Goal: Information Seeking & Learning: Learn about a topic

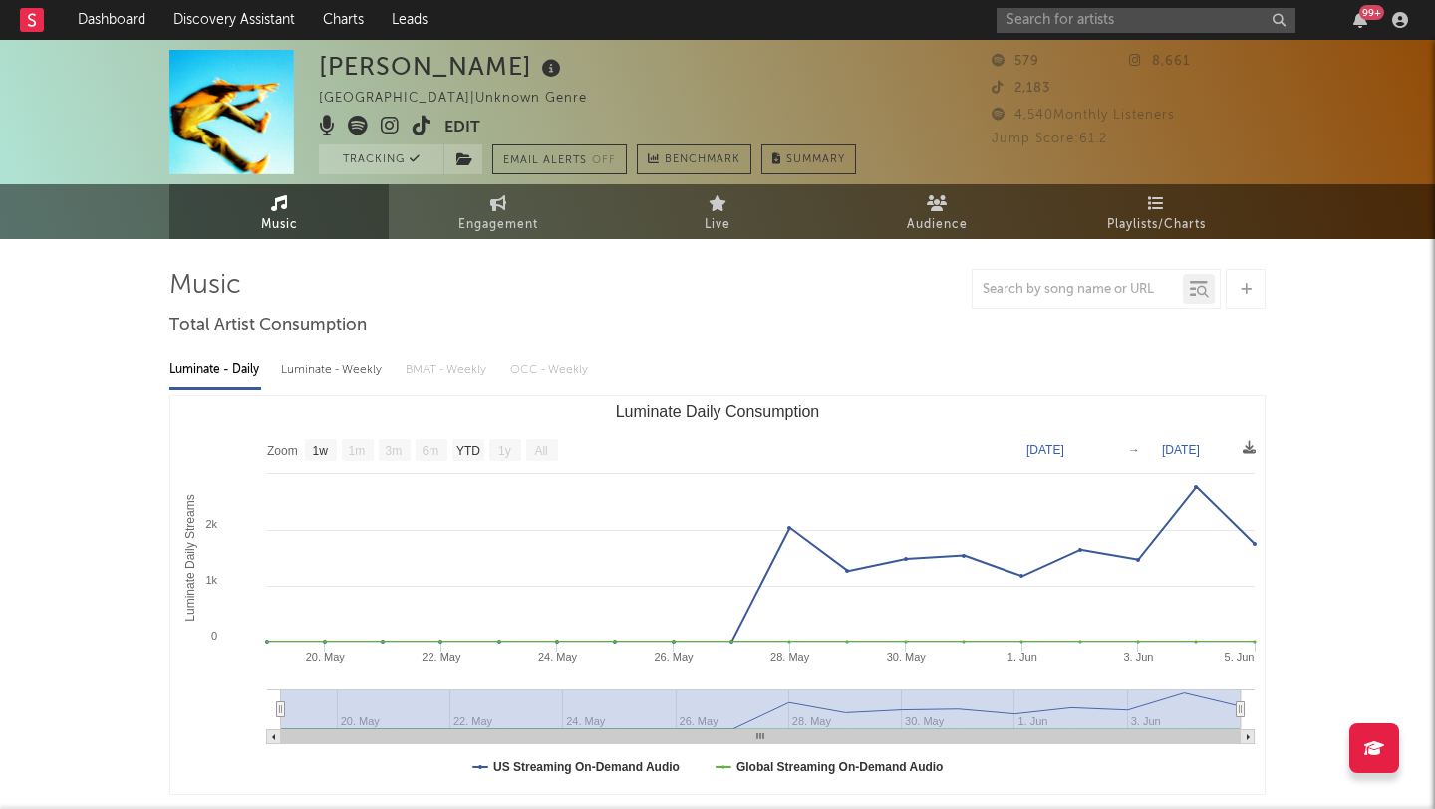
select select "1w"
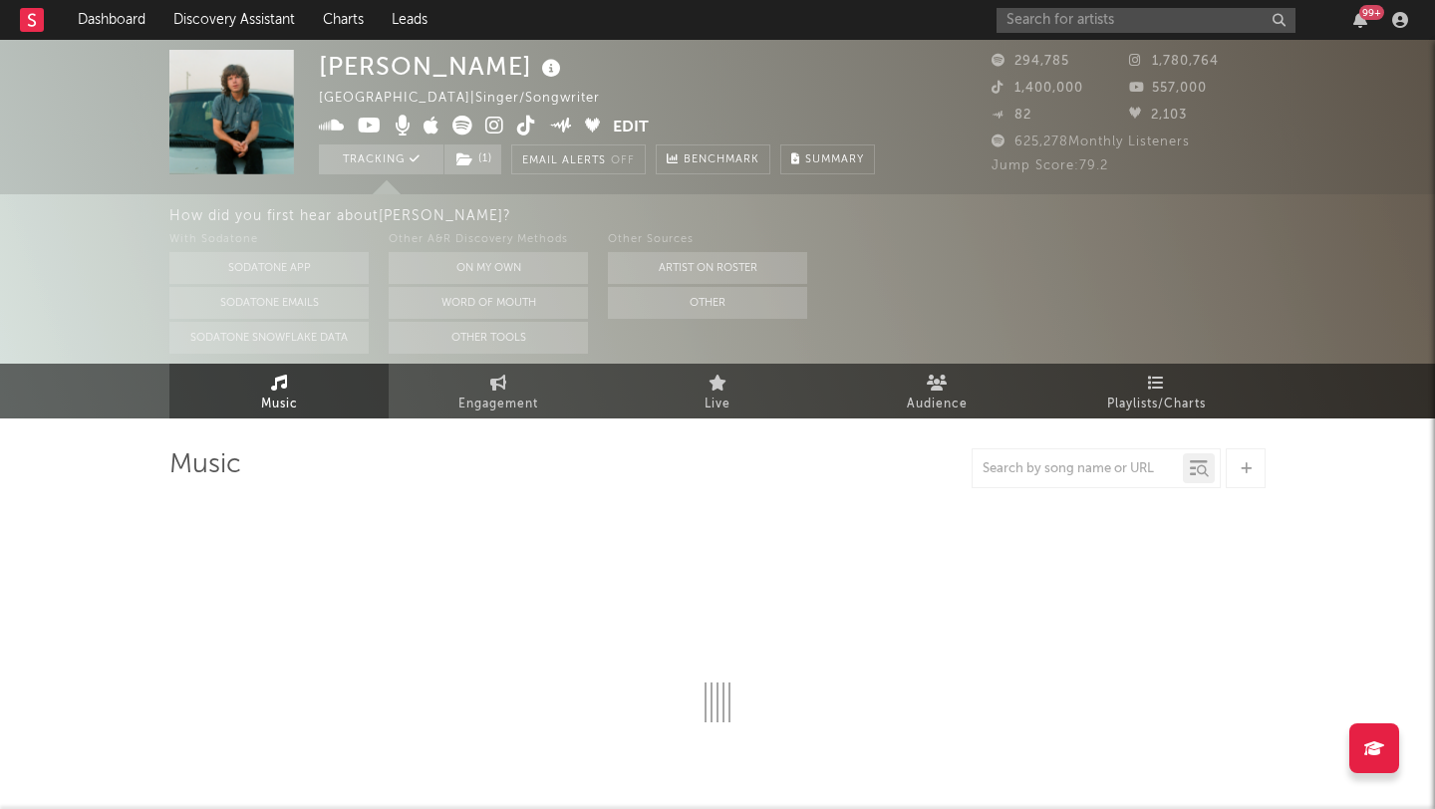
select select "6m"
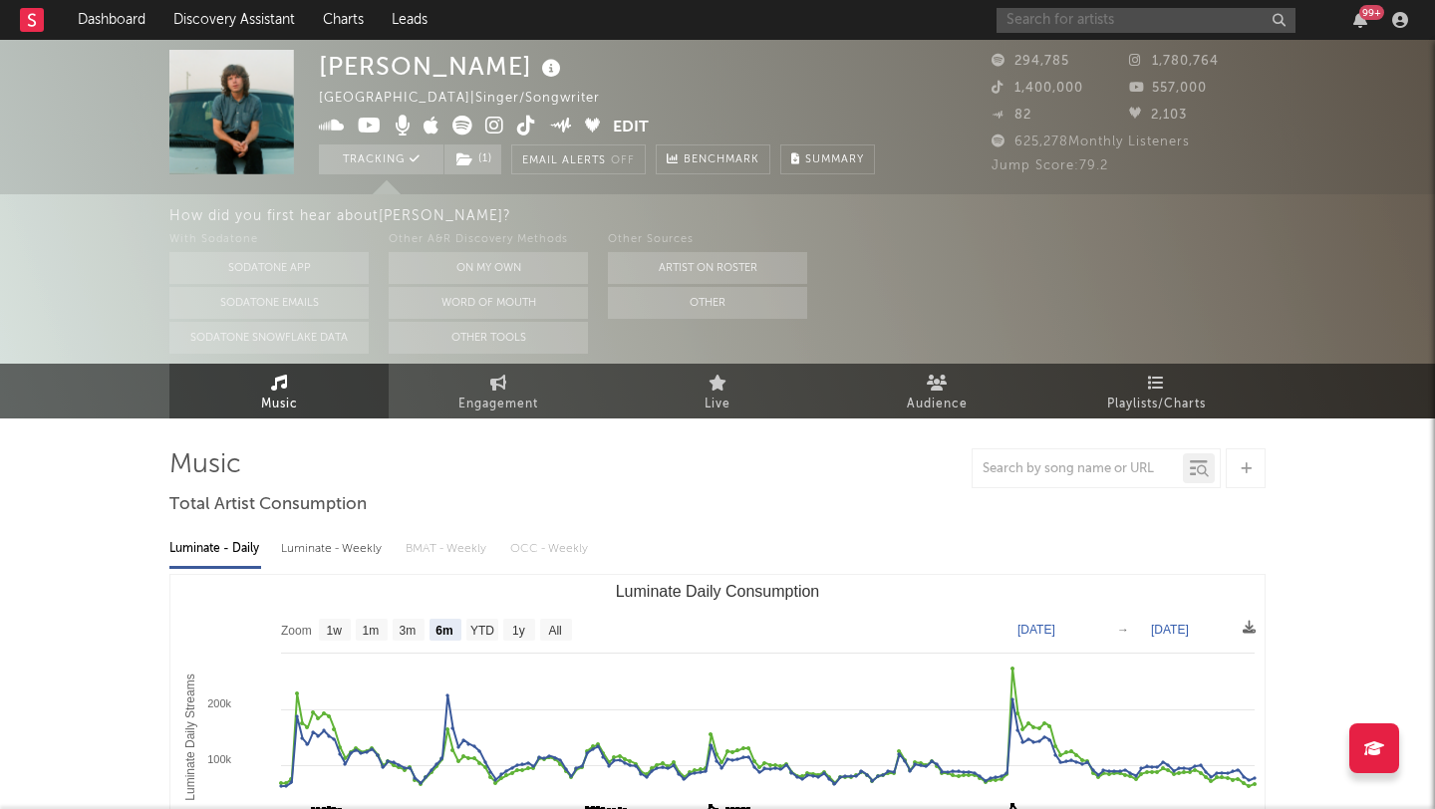
click at [1045, 18] on input "text" at bounding box center [1146, 20] width 299 height 25
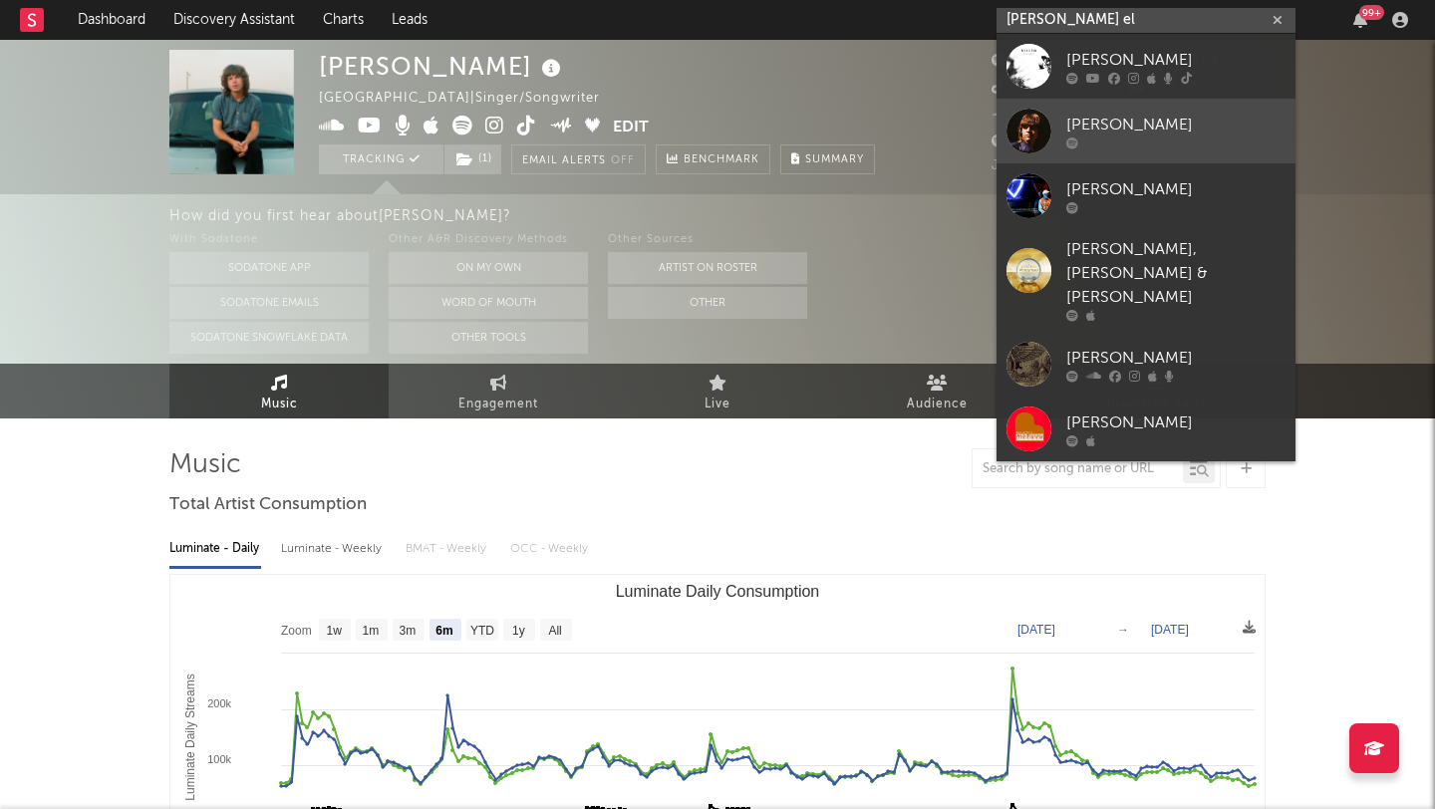
type input "[PERSON_NAME] el"
click at [1084, 120] on div "[PERSON_NAME]" at bounding box center [1175, 125] width 219 height 24
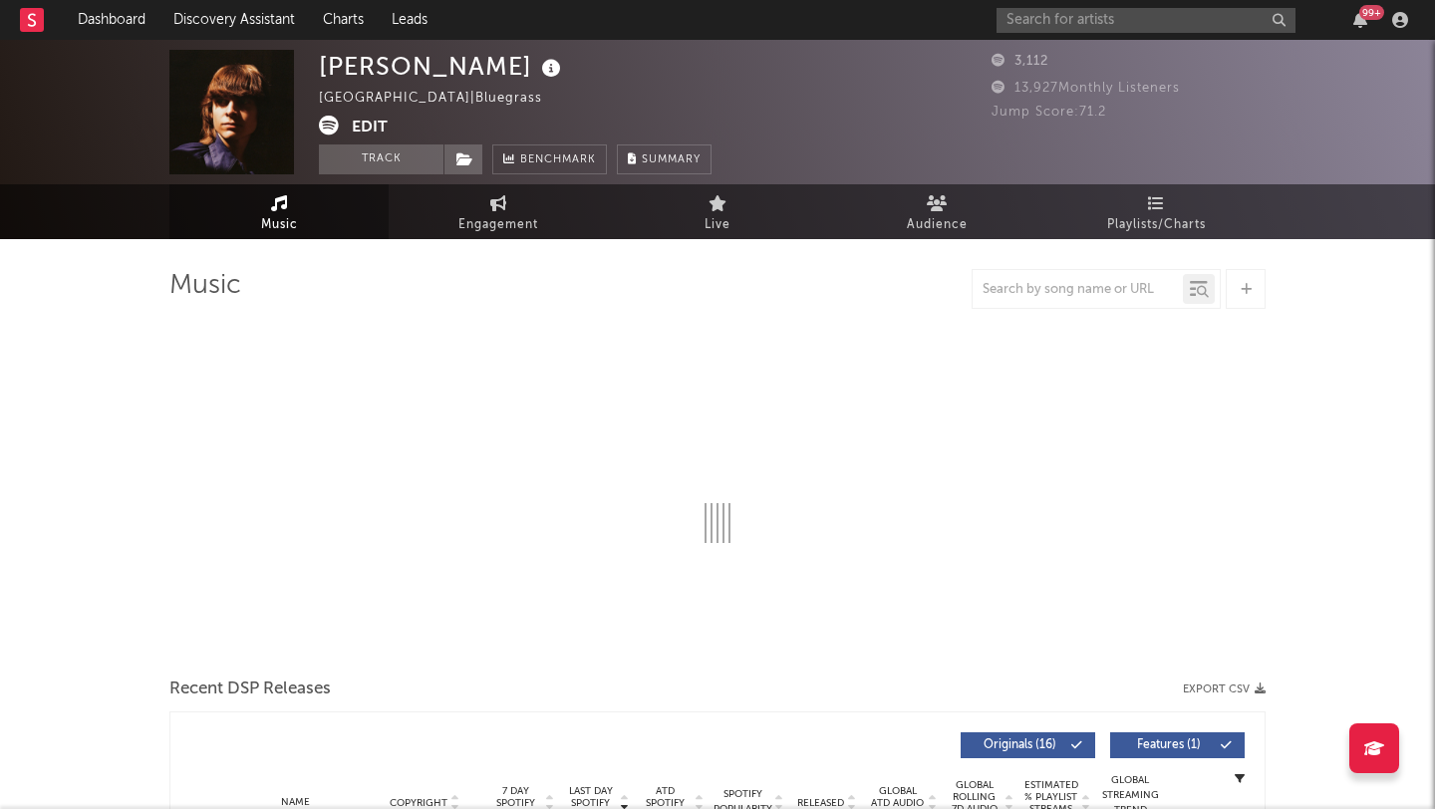
select select "6m"
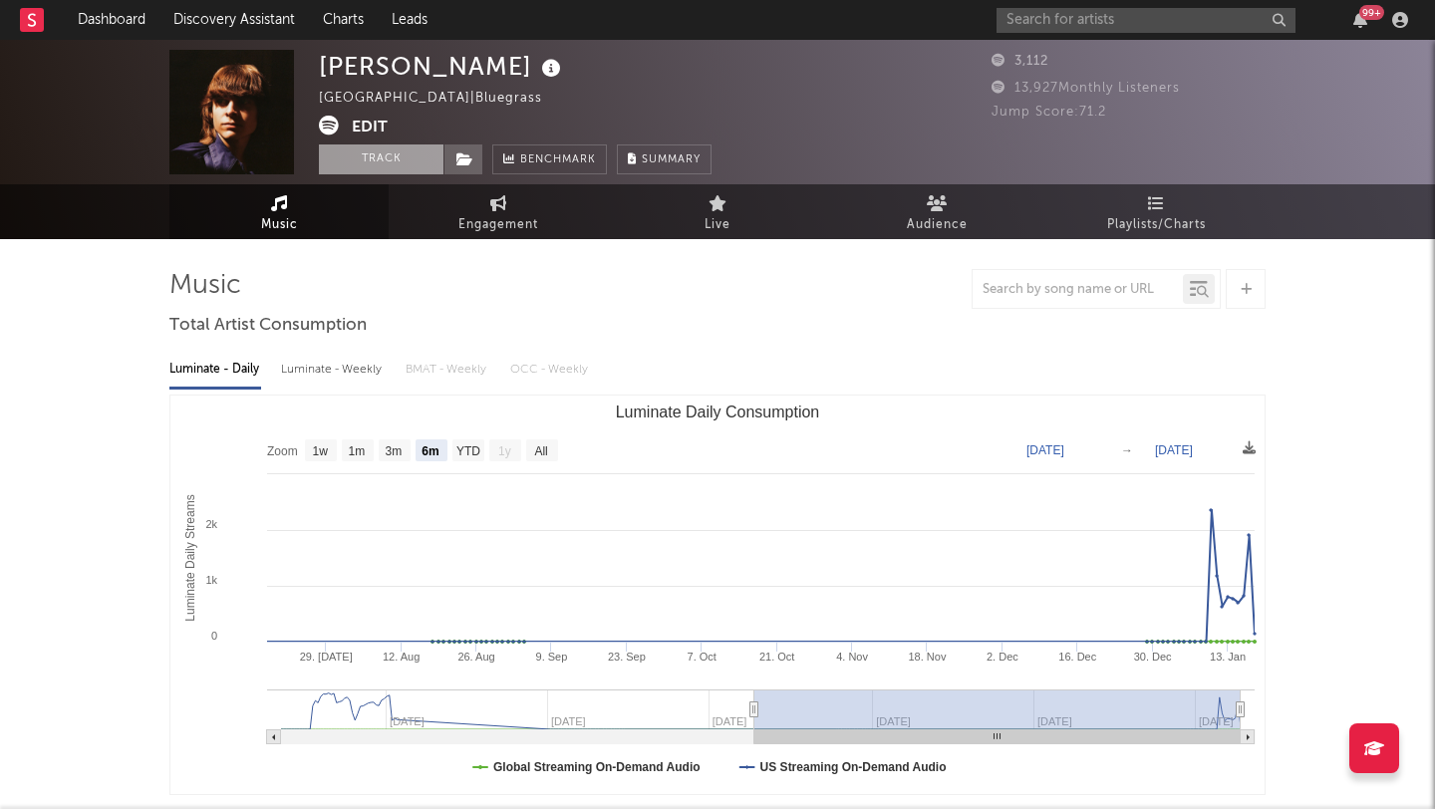
click at [337, 155] on button "Track" at bounding box center [381, 160] width 125 height 30
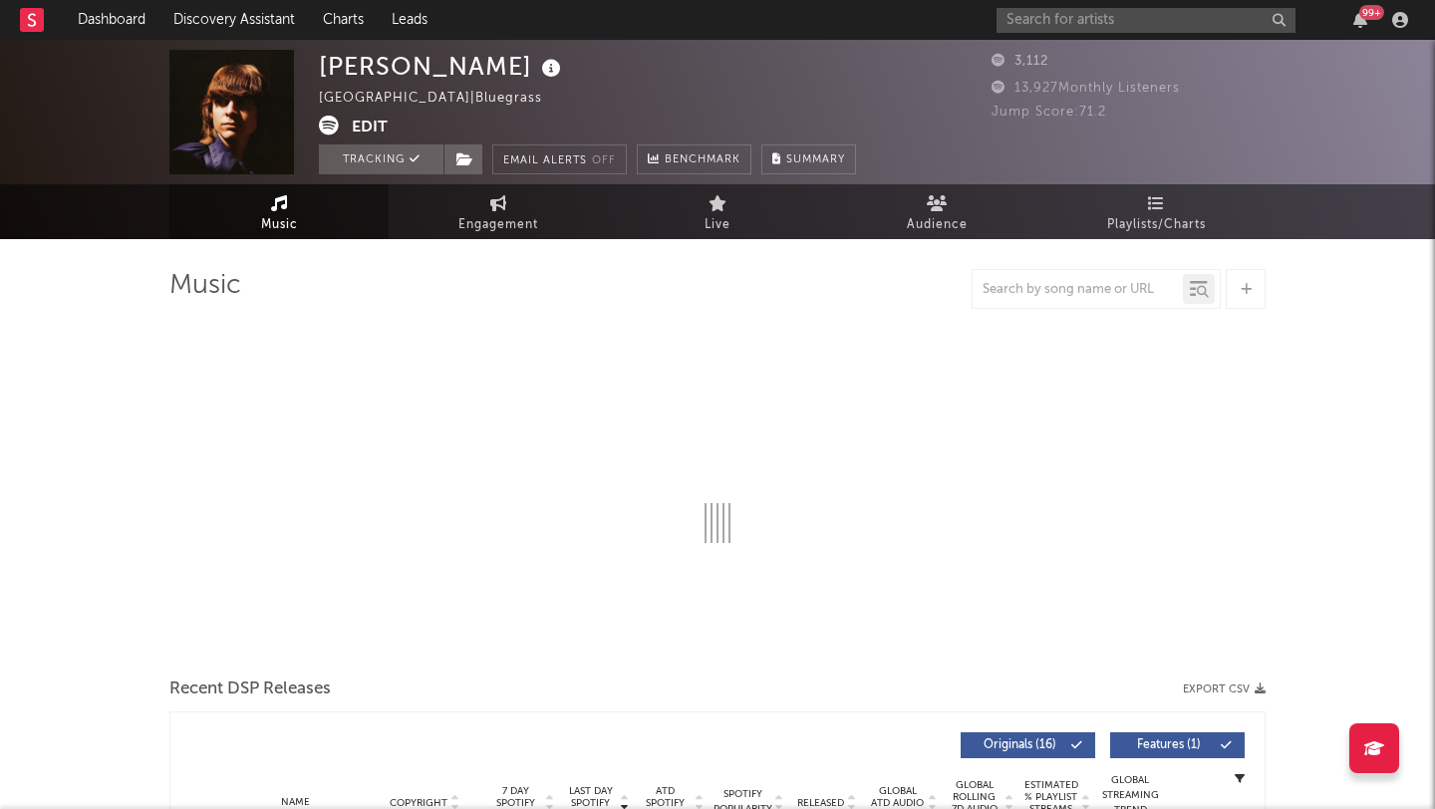
select select "6m"
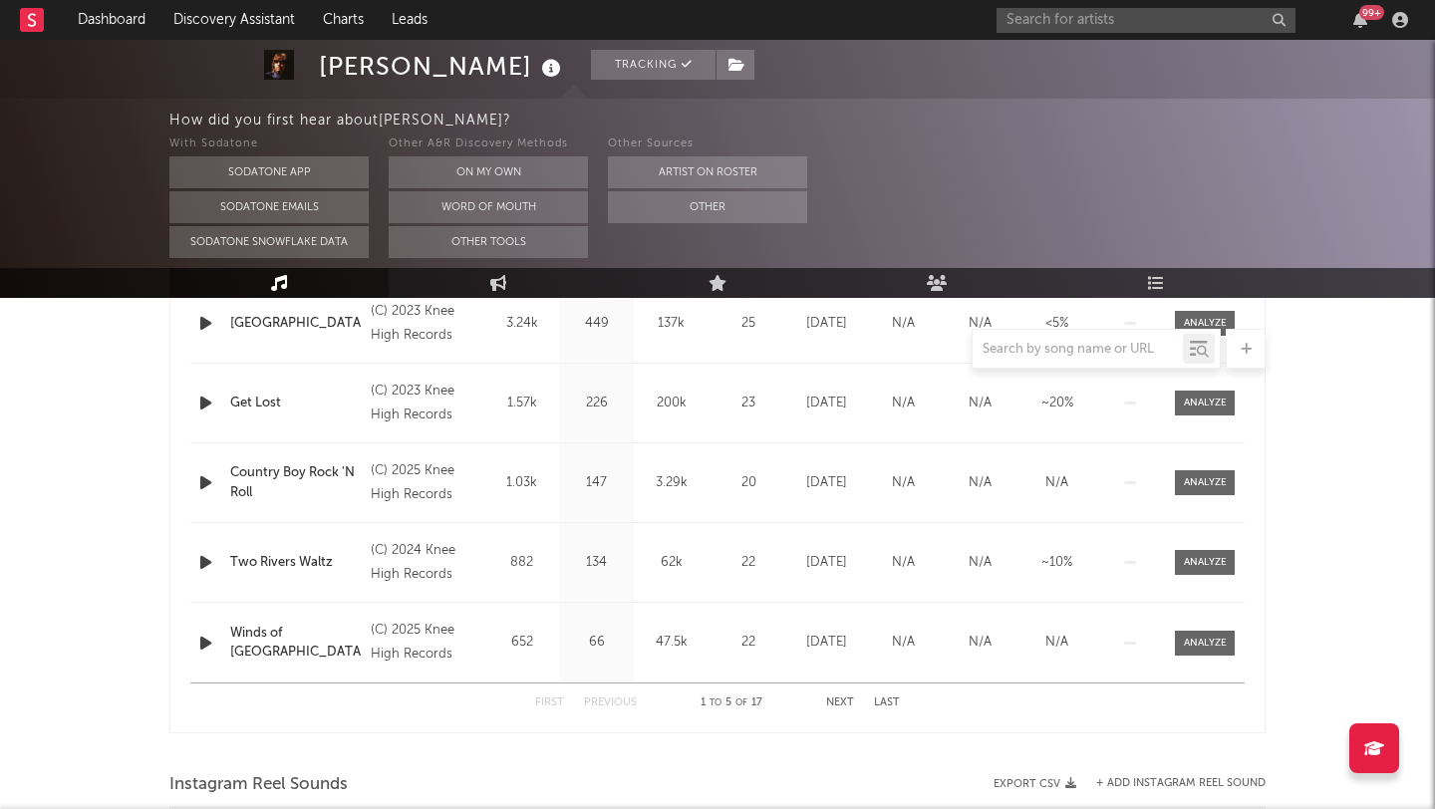
scroll to position [894, 0]
click at [206, 639] on icon "button" at bounding box center [205, 640] width 21 height 25
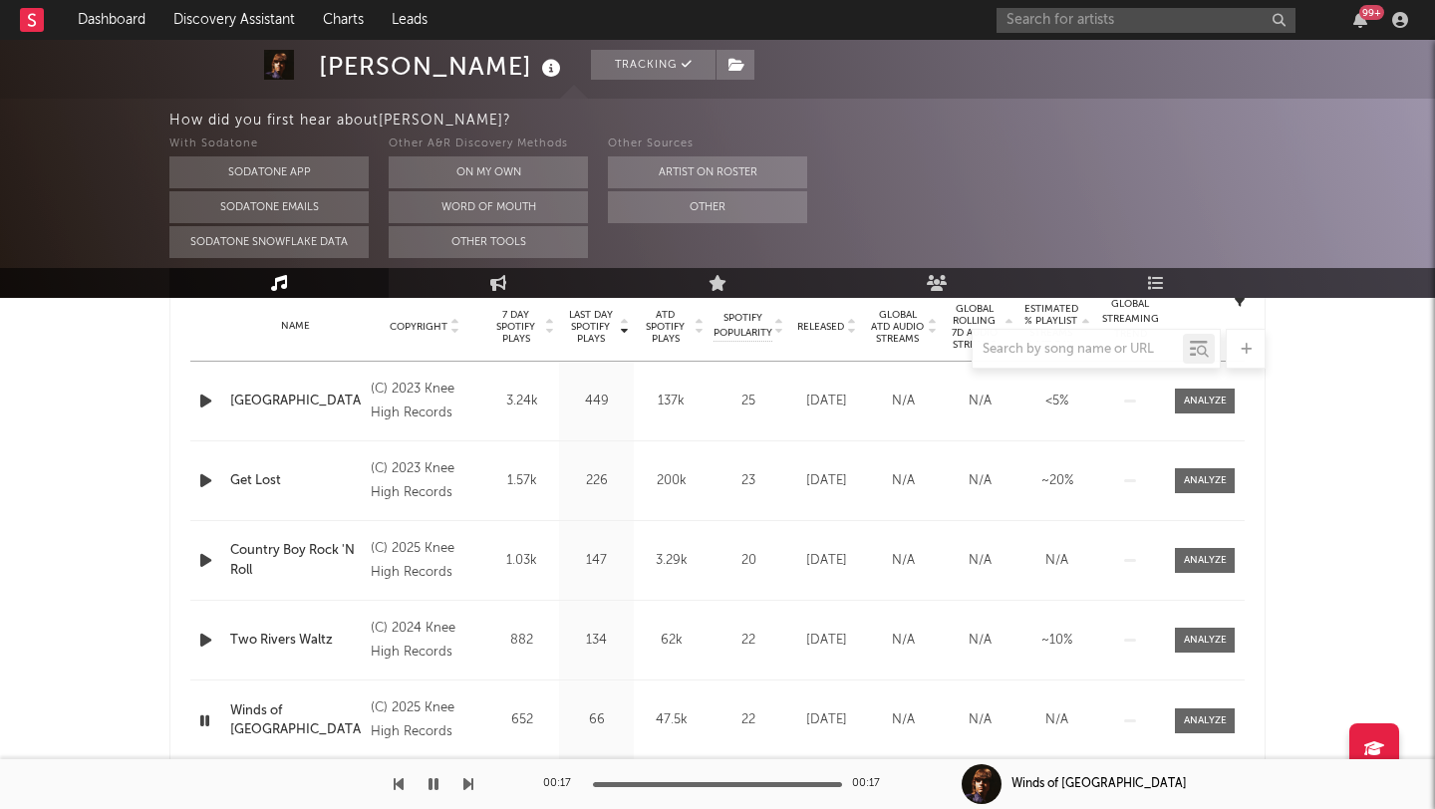
scroll to position [810, 0]
click at [203, 562] on icon "button" at bounding box center [205, 563] width 21 height 25
